Goal: Navigation & Orientation: Find specific page/section

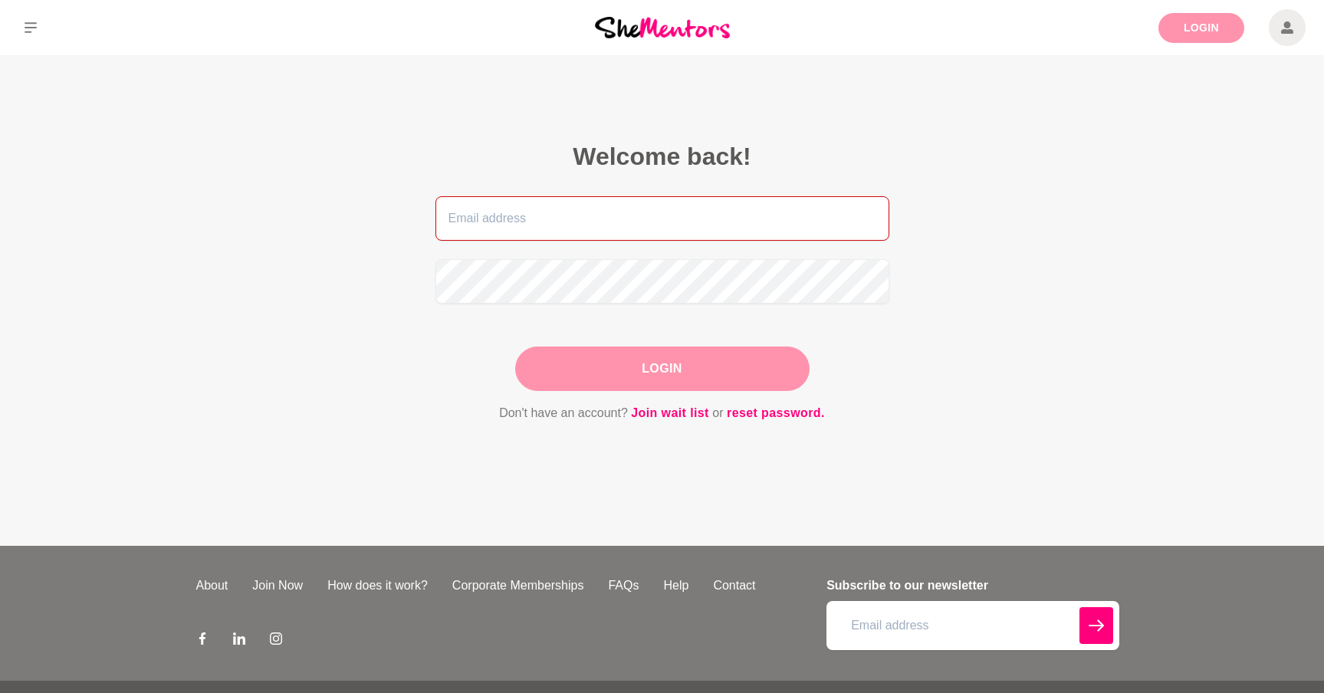
type input "[PERSON_NAME][EMAIL_ADDRESS][DOMAIN_NAME]"
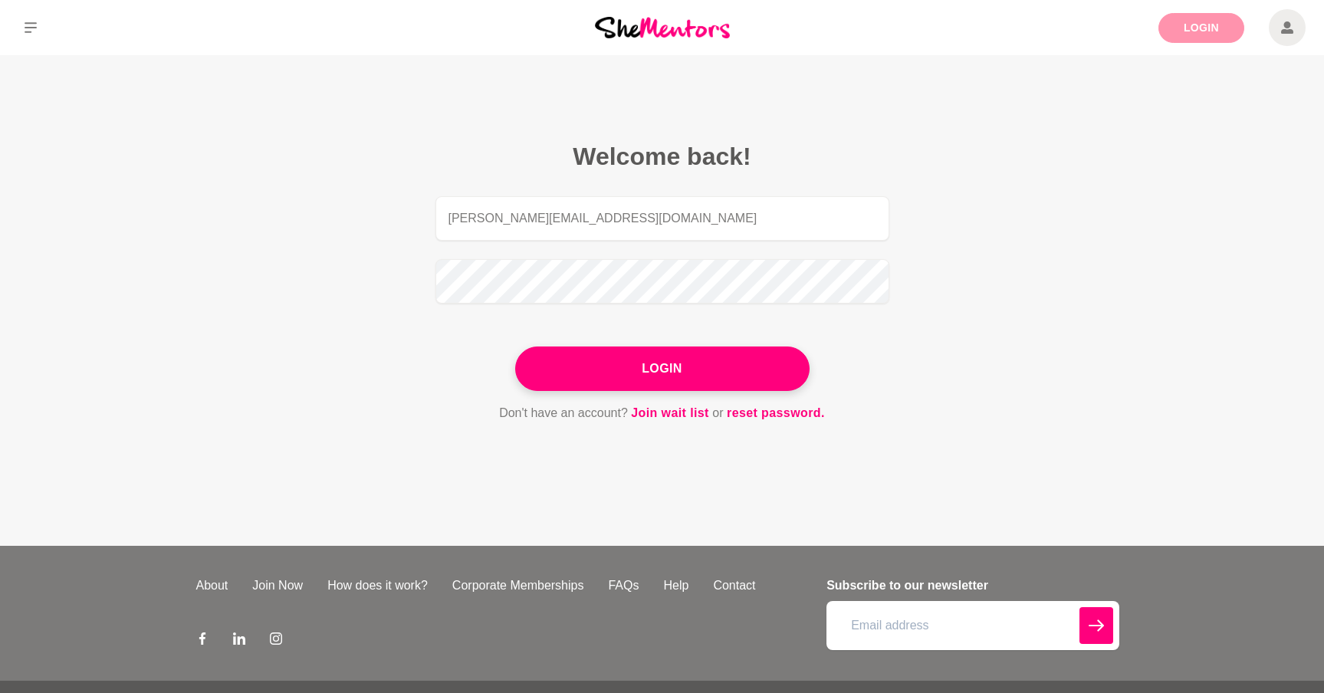
click at [1188, 30] on link "Login" at bounding box center [1201, 28] width 86 height 30
click at [638, 380] on button "Login" at bounding box center [662, 369] width 294 height 44
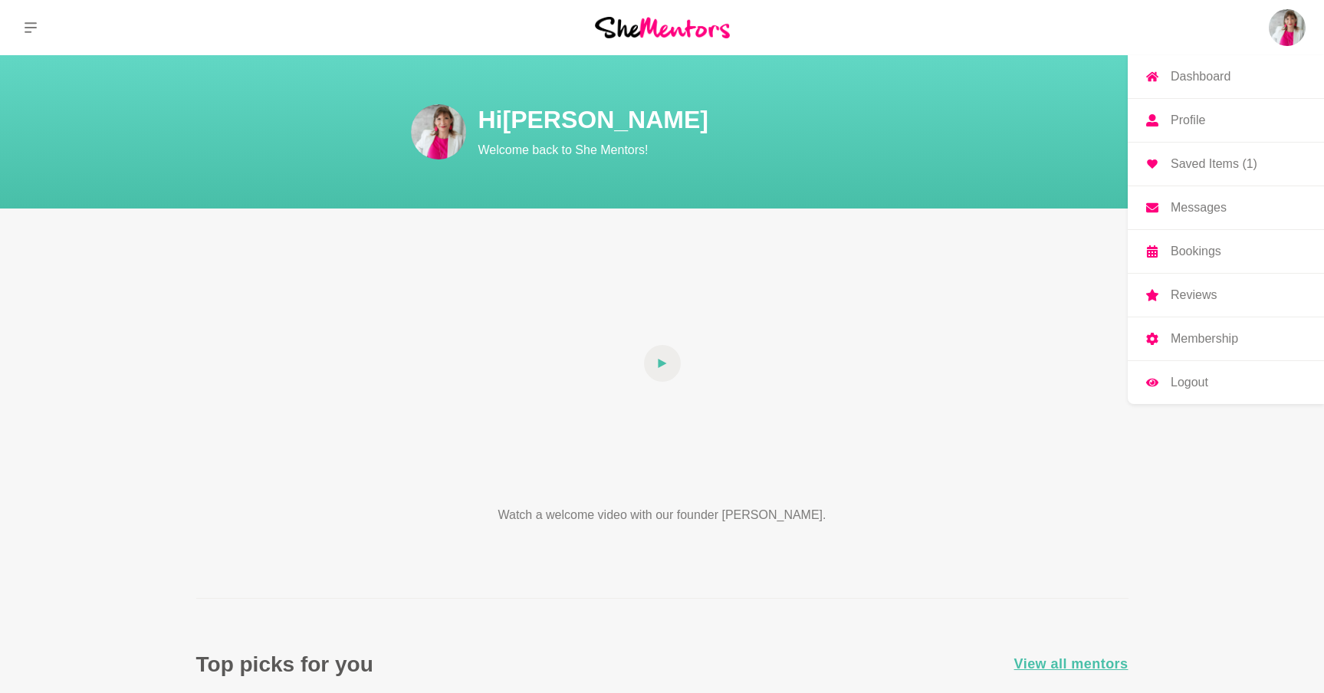
click at [1281, 32] on img at bounding box center [1287, 27] width 37 height 37
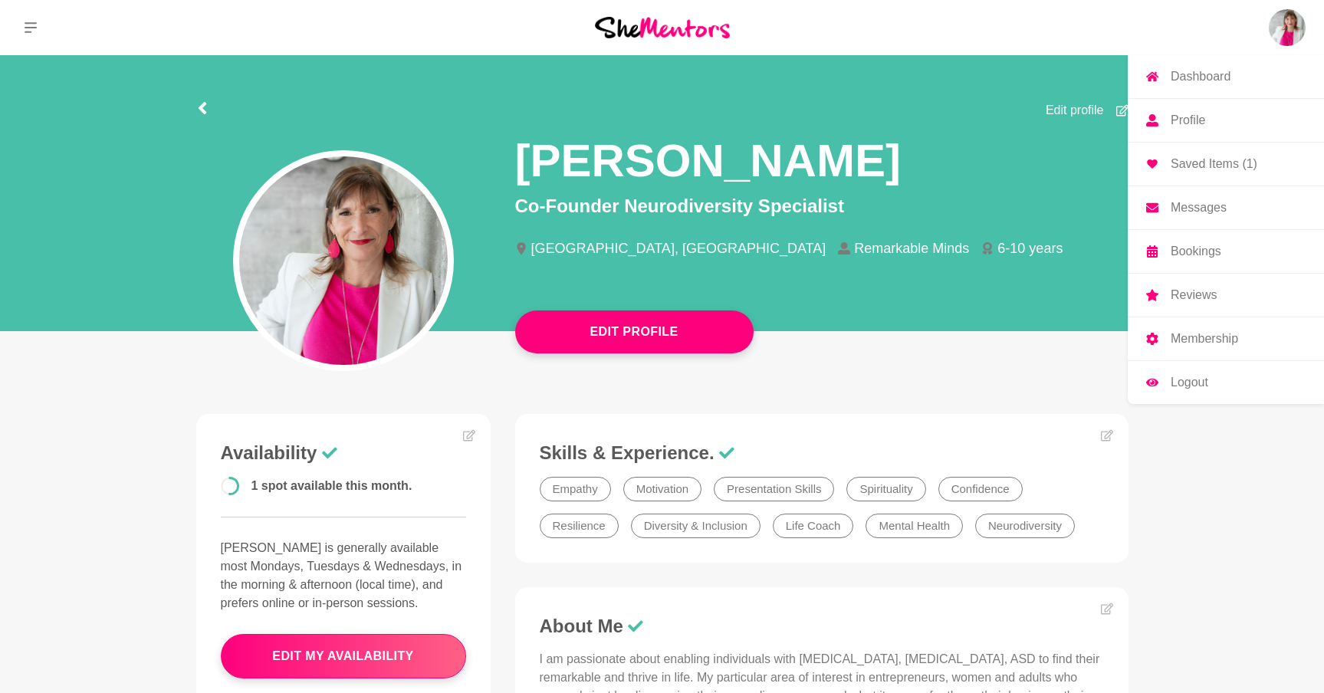
click at [1237, 160] on p "Saved Items (1)" at bounding box center [1214, 164] width 87 height 12
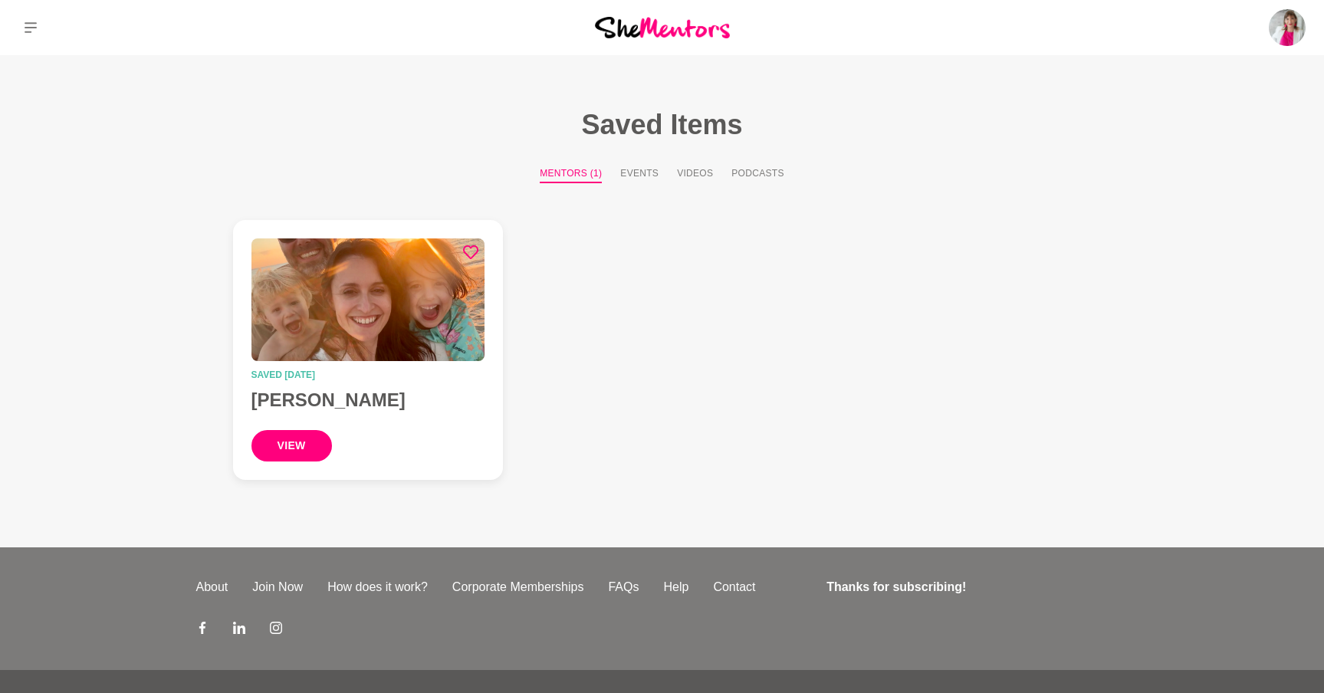
click at [307, 438] on button "view" at bounding box center [291, 445] width 80 height 31
